Goal: Task Accomplishment & Management: Complete application form

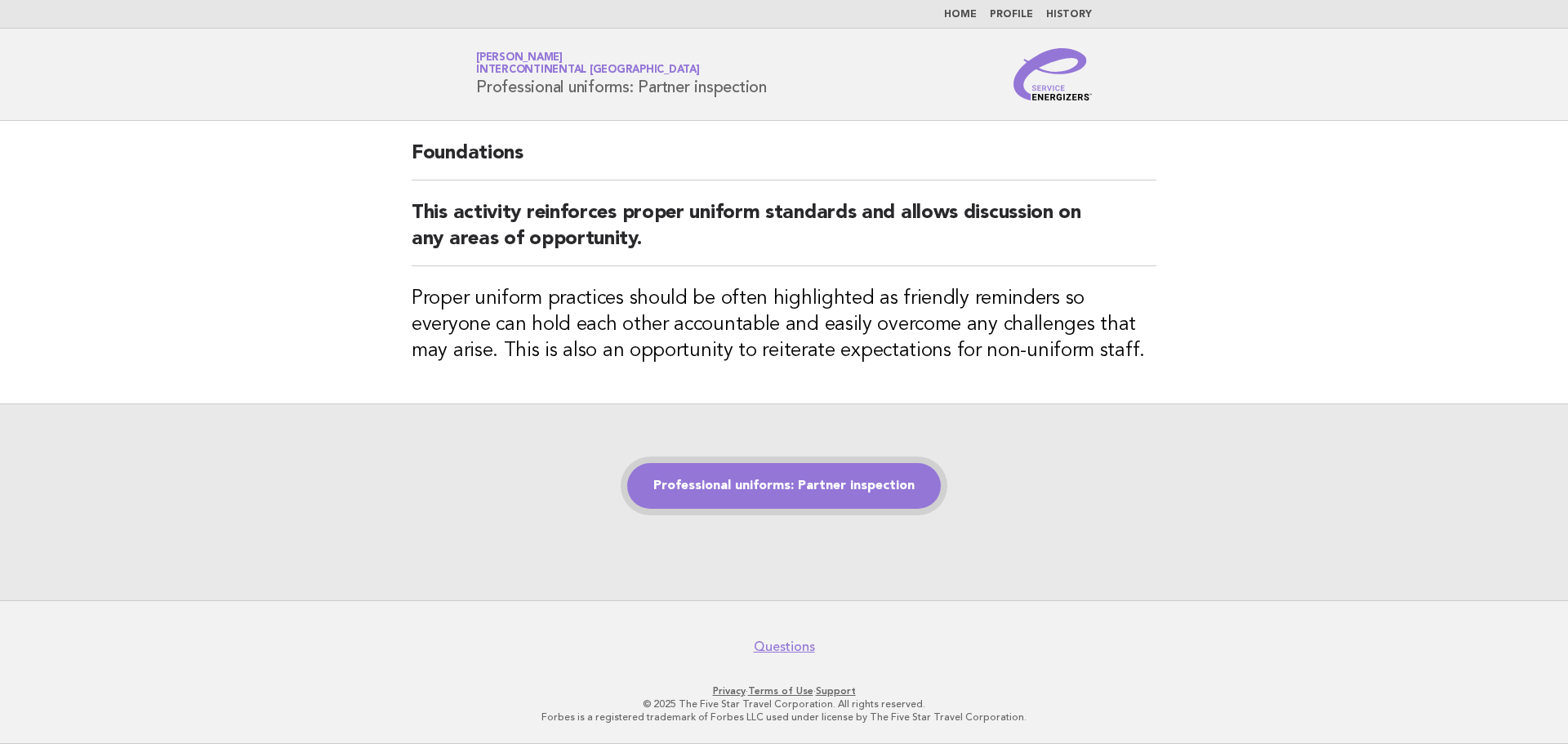
click at [726, 487] on link "Professional uniforms: Partner inspection" at bounding box center [783, 485] width 313 height 46
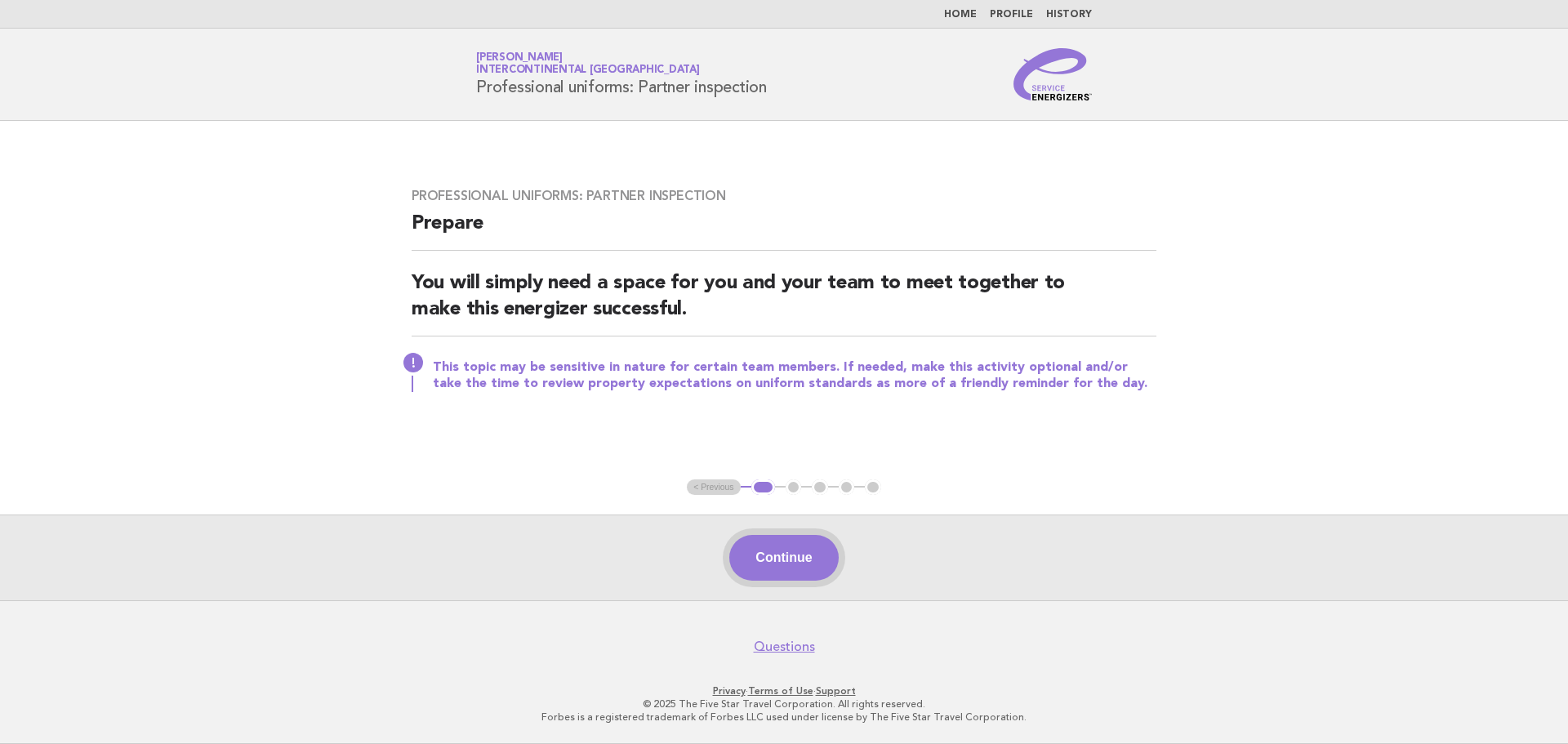
click at [774, 559] on button "Continue" at bounding box center [783, 558] width 109 height 46
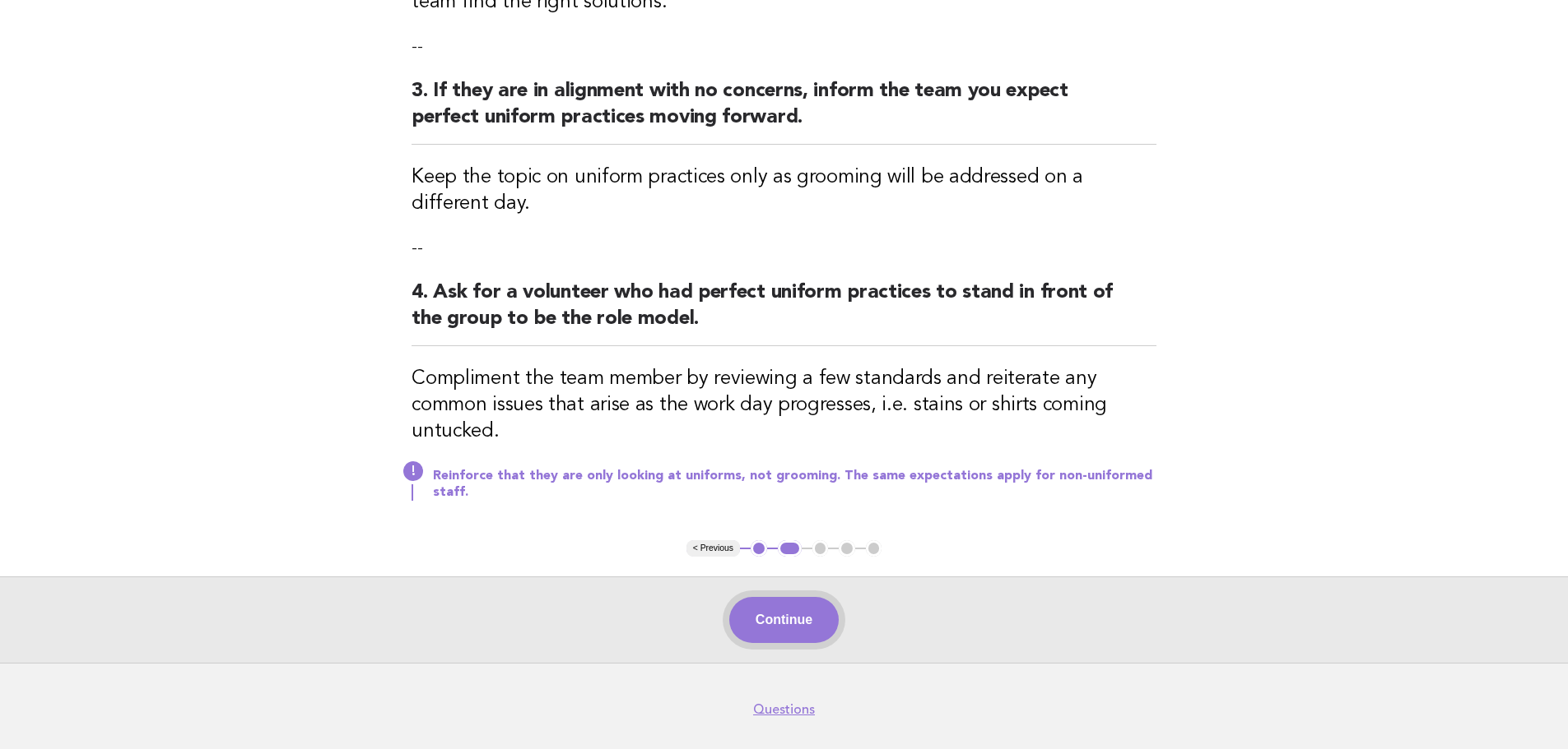
click at [767, 615] on button "Continue" at bounding box center [784, 620] width 110 height 46
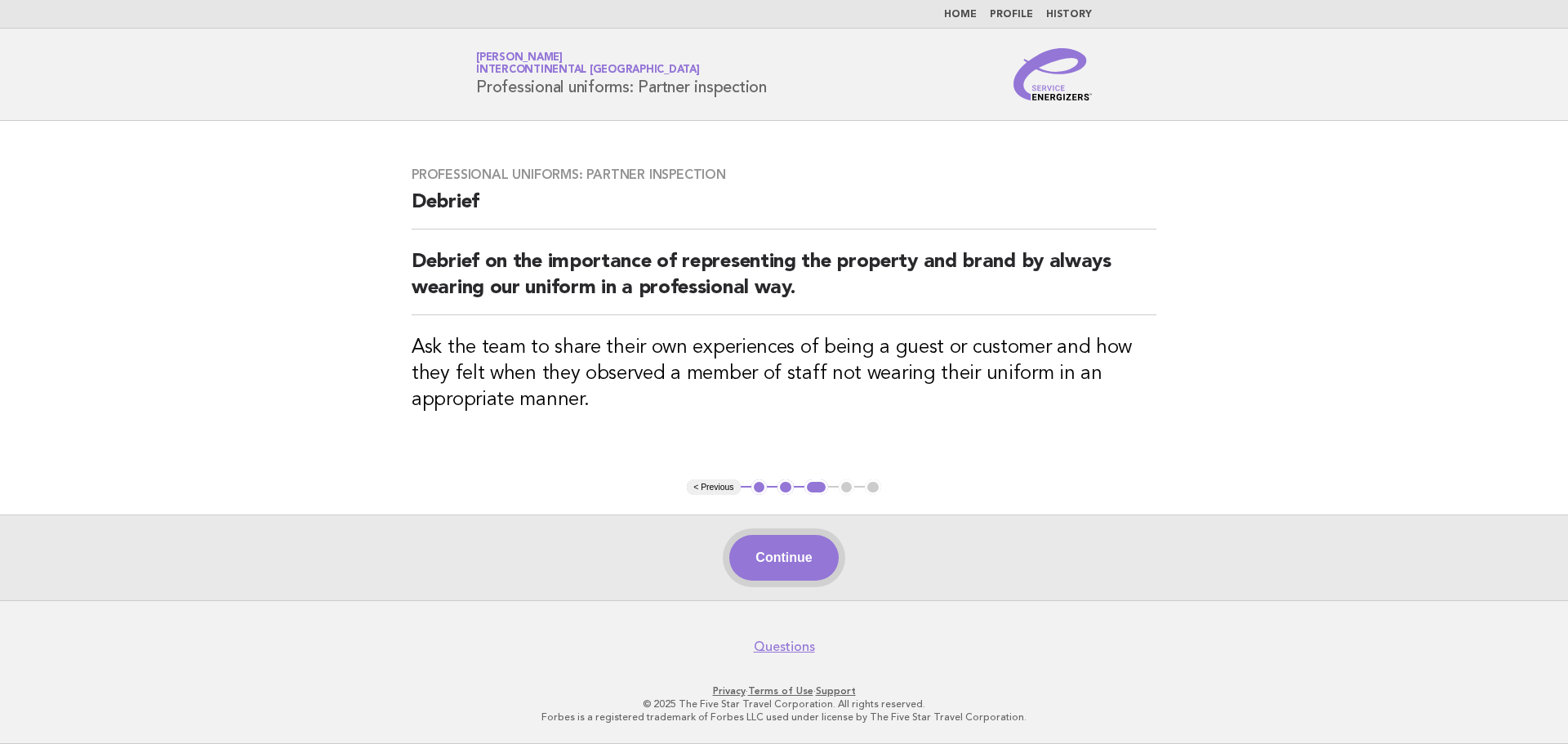
click at [816, 560] on button "Continue" at bounding box center [783, 558] width 109 height 46
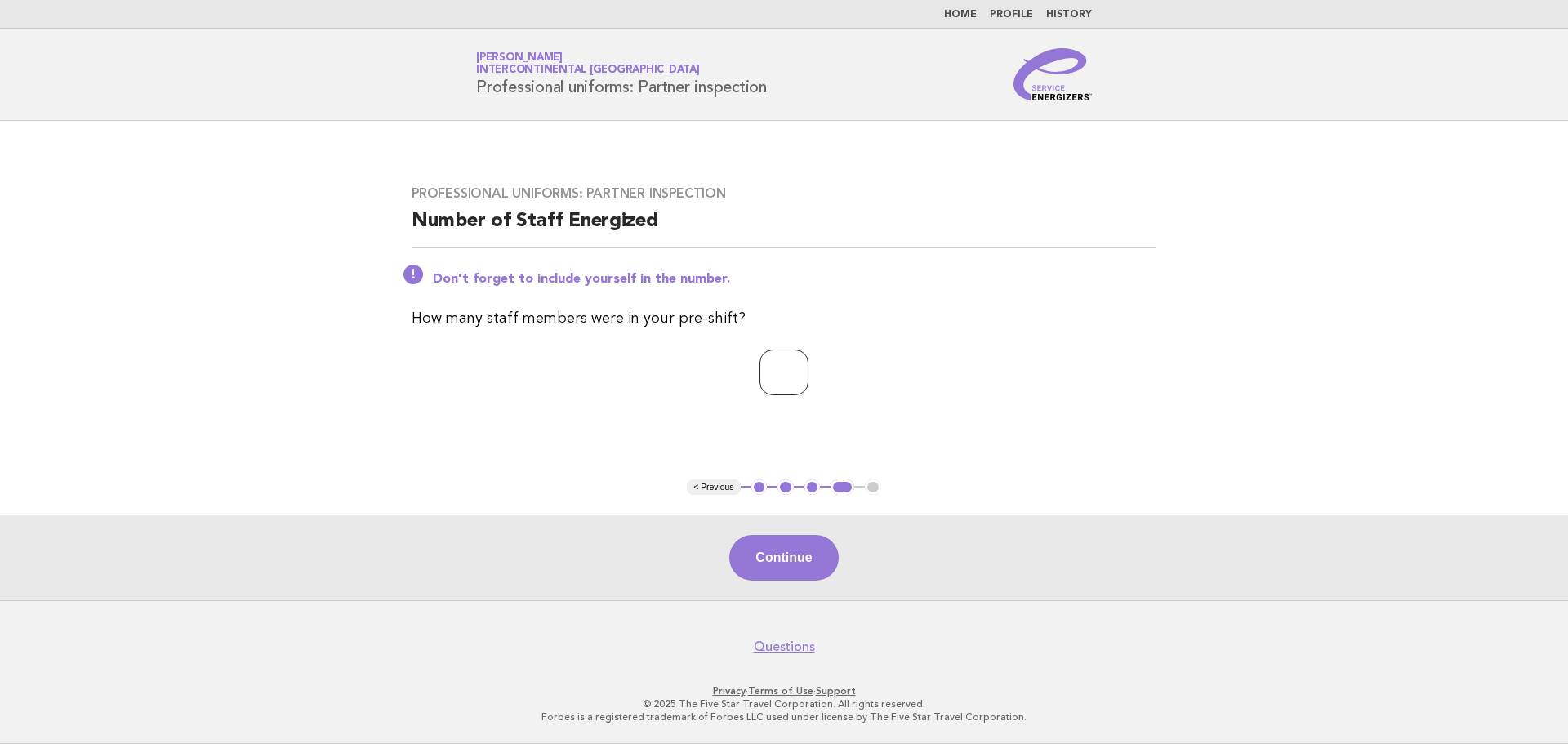
type input "*"
click at [809, 370] on input "*" at bounding box center [784, 372] width 49 height 46
click at [803, 558] on button "Continue" at bounding box center [783, 558] width 109 height 46
